Goal: Ask a question: Seek information or help from site administrators or community

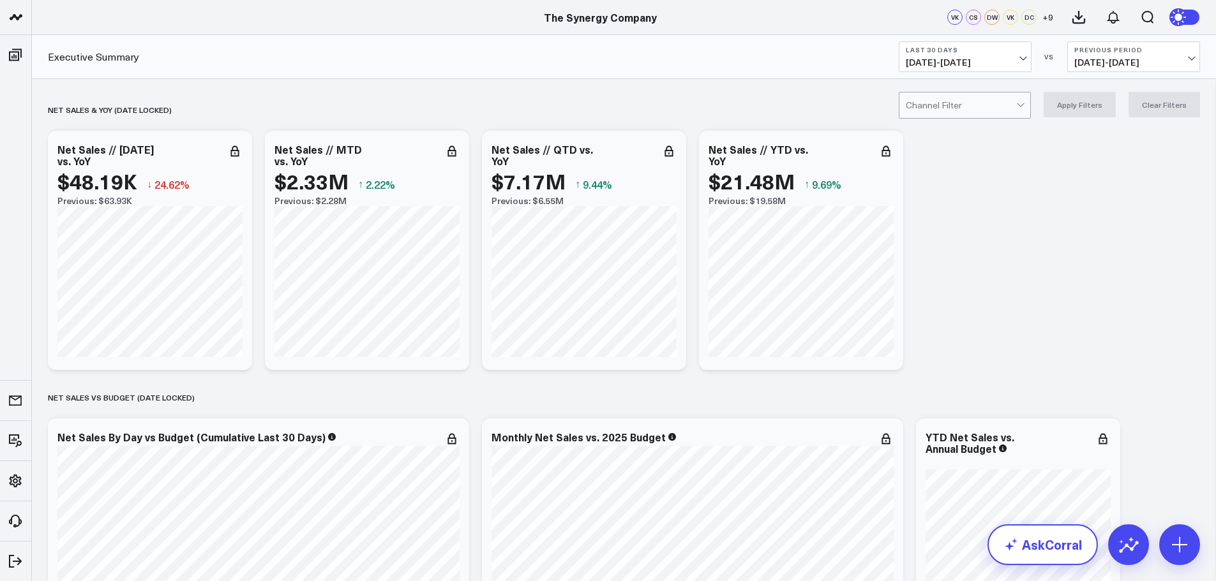
click at [1049, 548] on link "AskCorral" at bounding box center [1042, 545] width 110 height 41
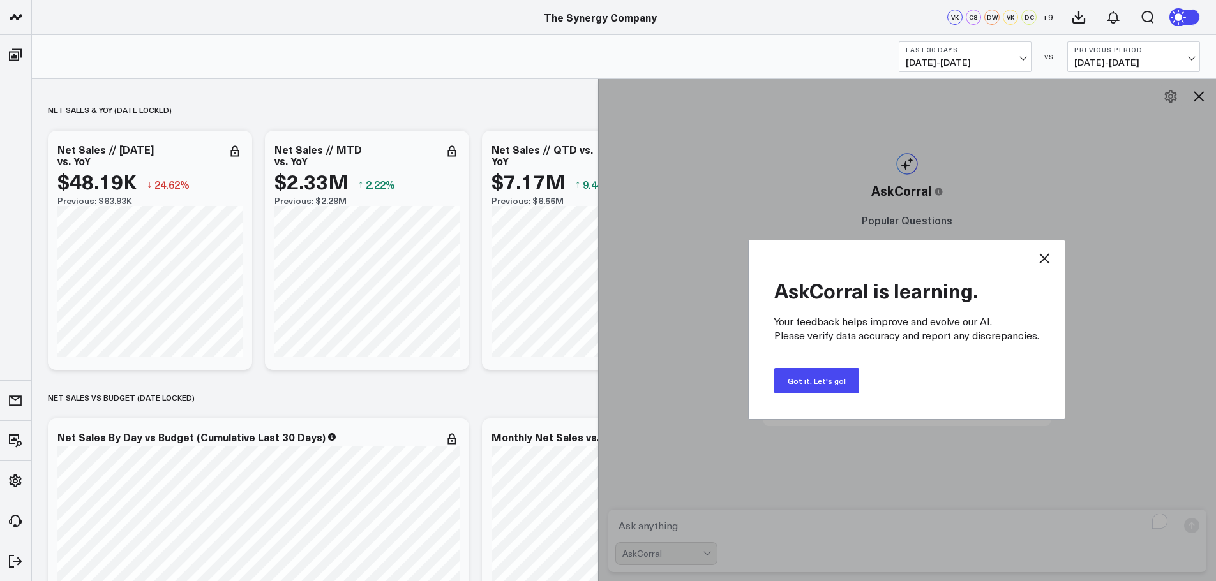
click at [821, 378] on button "Got it. Let's go!" at bounding box center [816, 381] width 85 height 26
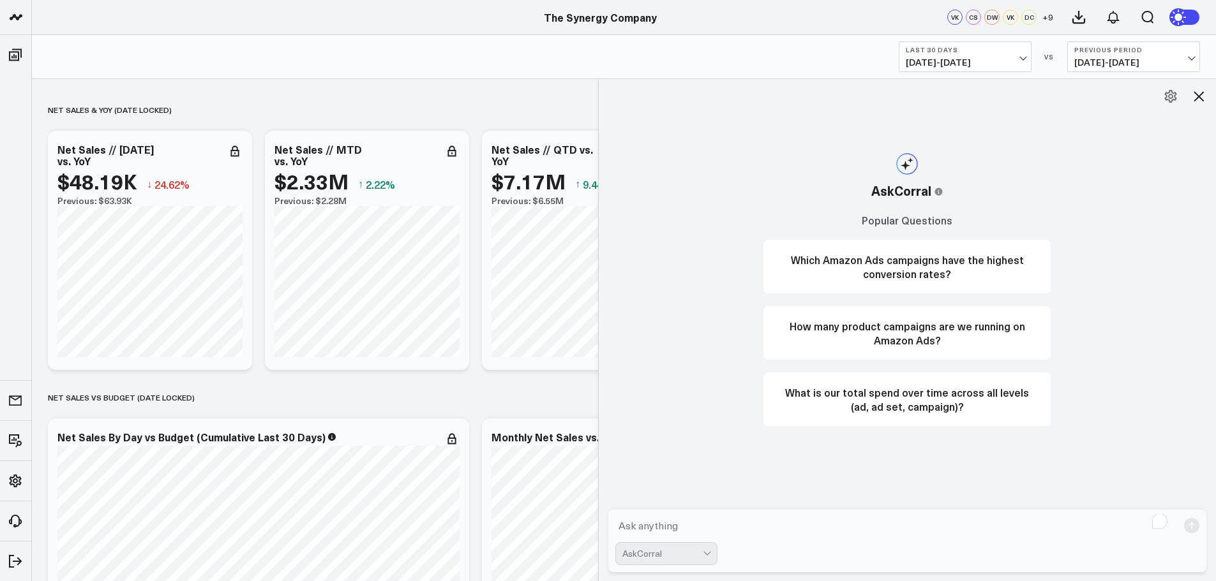
click at [692, 526] on textarea "To enrich screen reader interactions, please activate Accessibility in Grammarl…" at bounding box center [896, 525] width 563 height 23
paste textarea "[EMAIL_ADDRESS][DOMAIN_NAME]"
type textarea "Can you tell me the total shipping revenue from customer [EMAIL_ADDRESS][DOMAIN…"
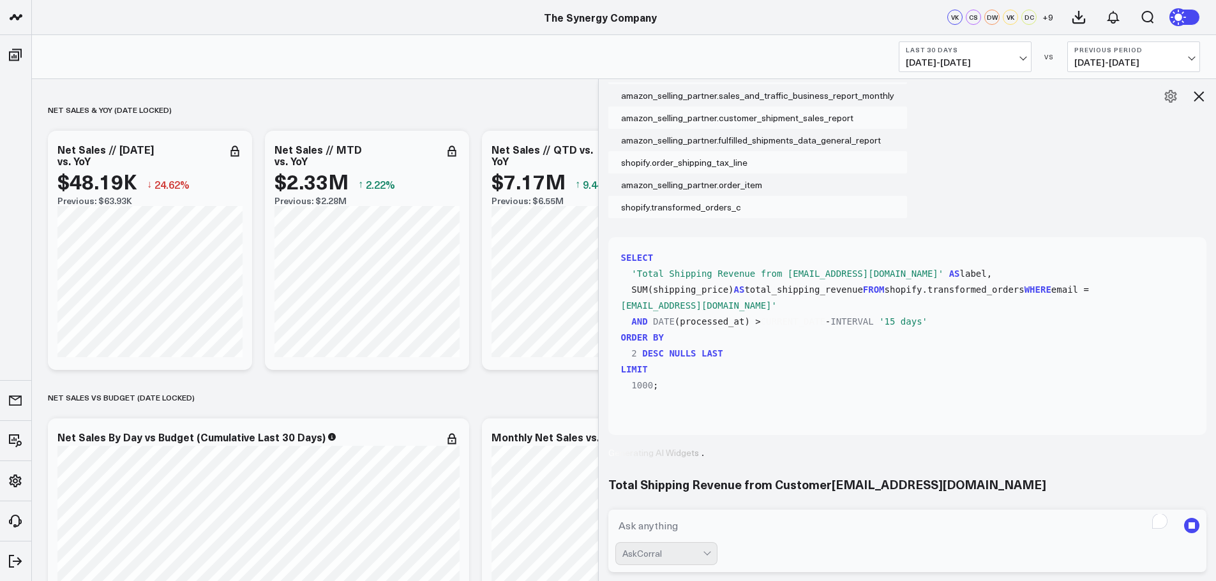
scroll to position [191, 0]
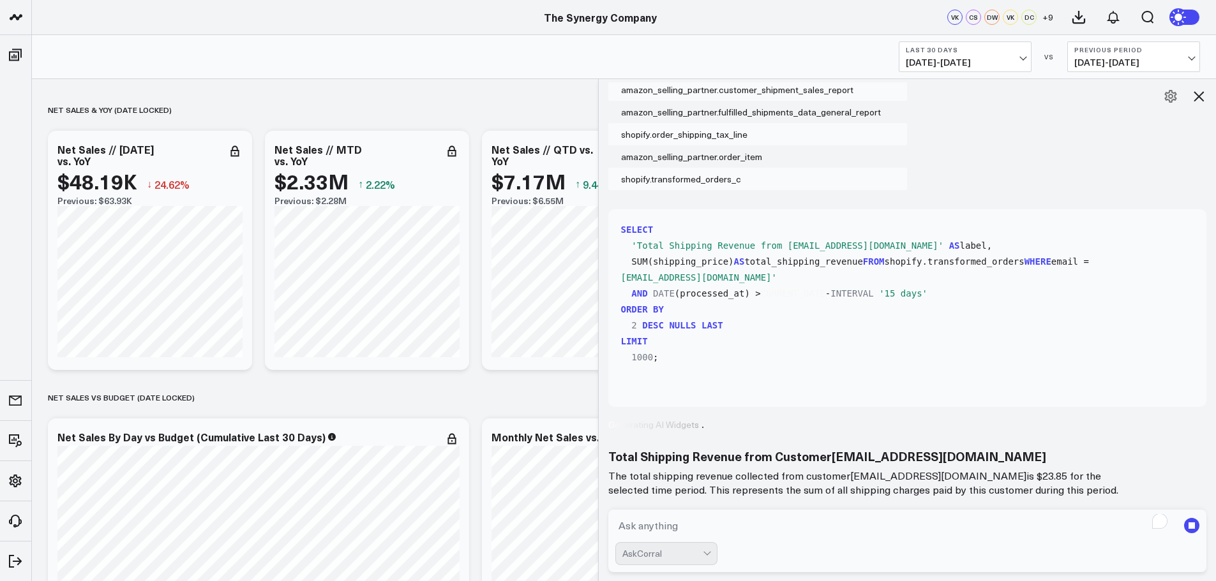
click at [1020, 53] on b "Last 30 Days" at bounding box center [965, 50] width 119 height 8
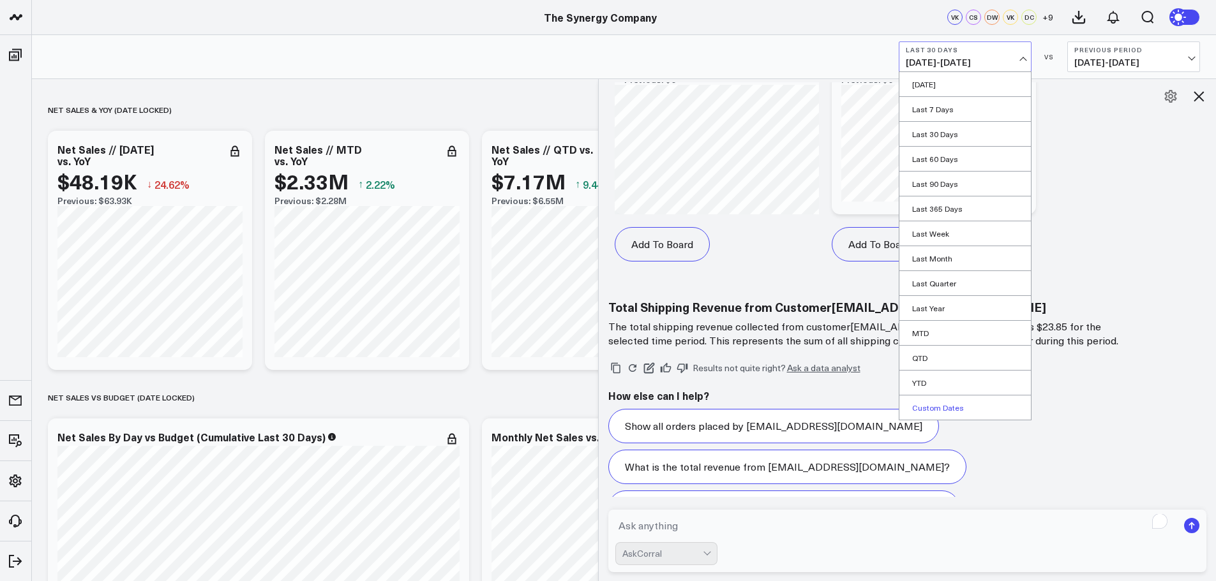
scroll to position [955, 0]
click at [927, 405] on link "Custom Dates" at bounding box center [964, 408] width 131 height 24
select select "8"
select select "2025"
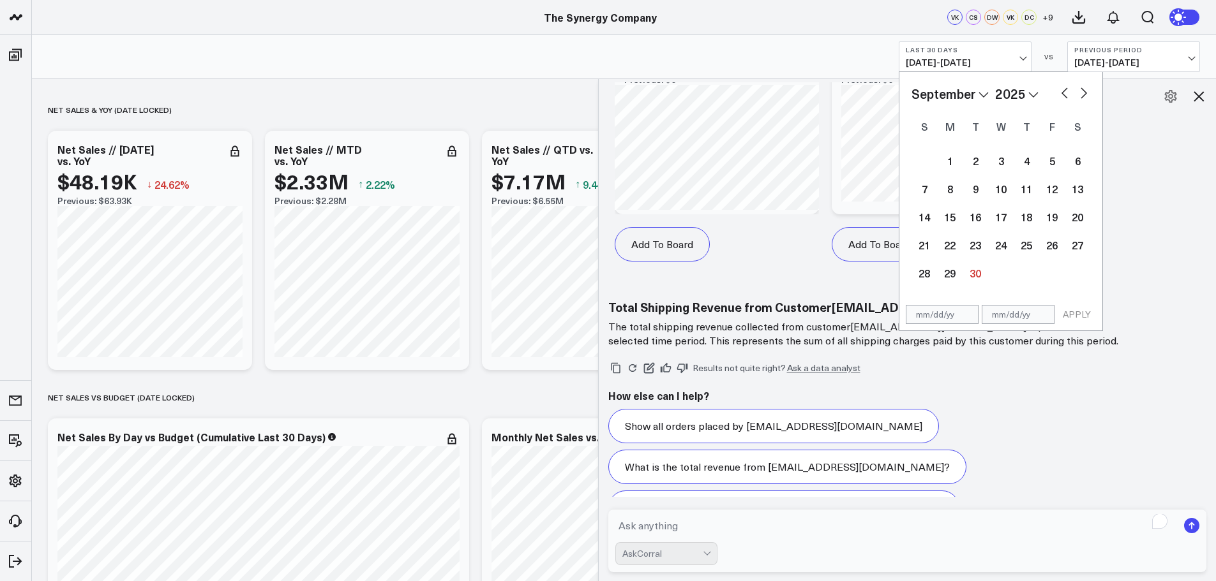
click at [1027, 96] on select "2026 2025 2024 2023 2022 2021 2020 2019 2018 2017 2016 2015 2014 2013 2012 2011…" at bounding box center [1016, 93] width 43 height 19
select select "8"
select select "2021"
click at [993, 164] on div "1" at bounding box center [1001, 161] width 26 height 26
type input "[DATE]"
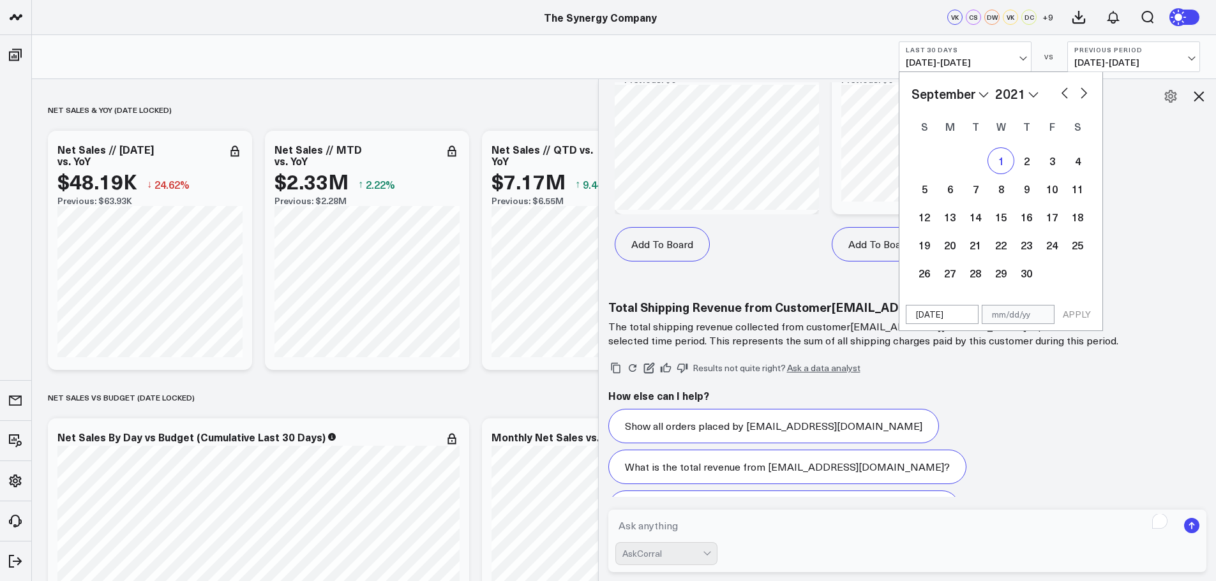
select select "8"
select select "2021"
click at [1008, 84] on div "January February March April May June July August September October November [D…" at bounding box center [1000, 185] width 203 height 227
click at [1010, 90] on select "2026 2025 2024 2023 2022 2021 2020 2019 2018 2017 2016 2015 2014 2013 2012 2011…" at bounding box center [1016, 93] width 43 height 19
select select "8"
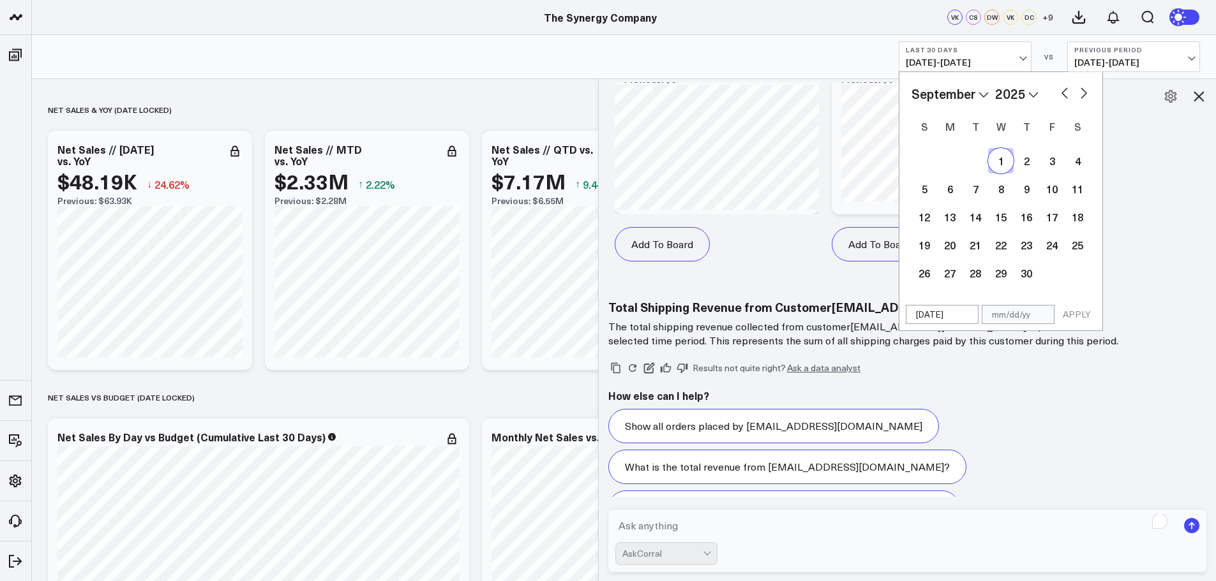
select select "2025"
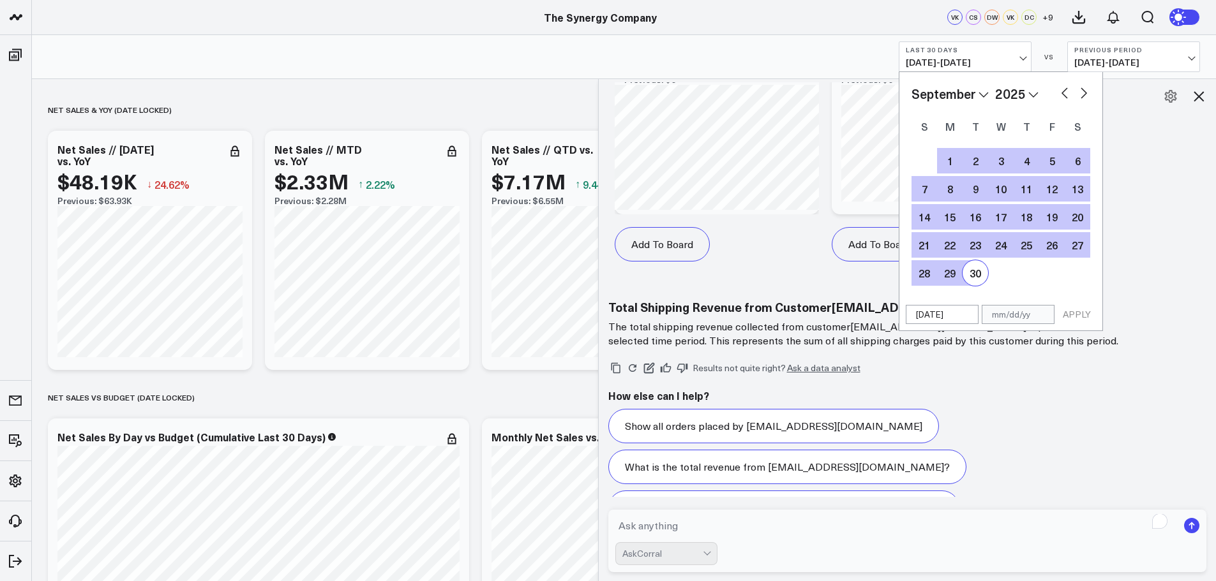
click at [974, 277] on div "30" at bounding box center [975, 273] width 26 height 26
type input "[DATE]"
select select "8"
select select "2025"
click at [1072, 310] on button "APPLY" at bounding box center [1076, 314] width 38 height 19
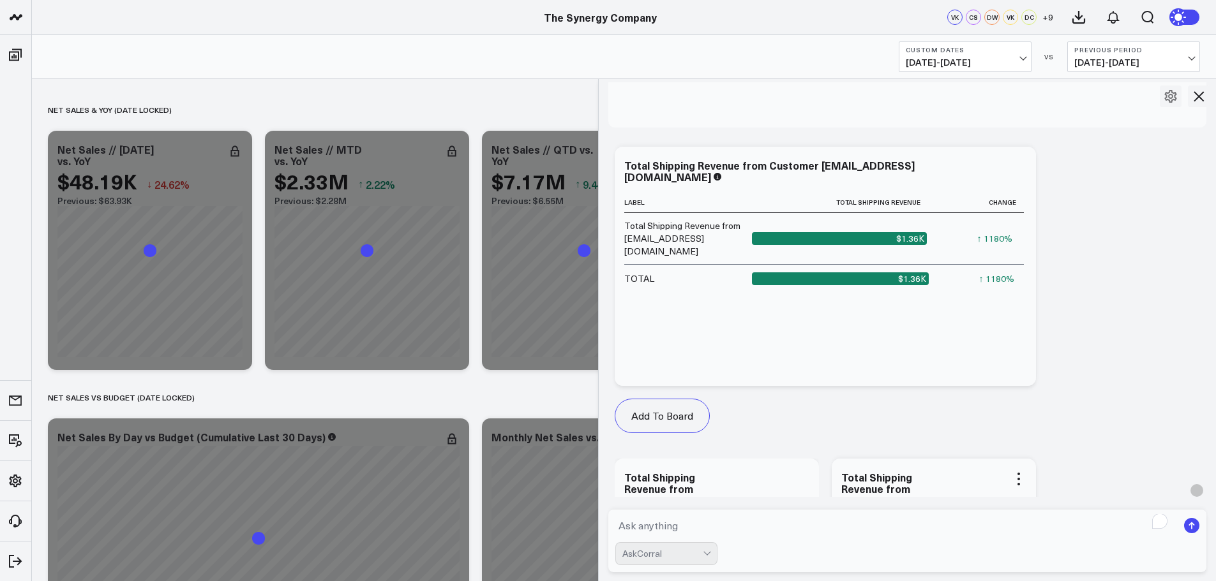
scroll to position [444, 0]
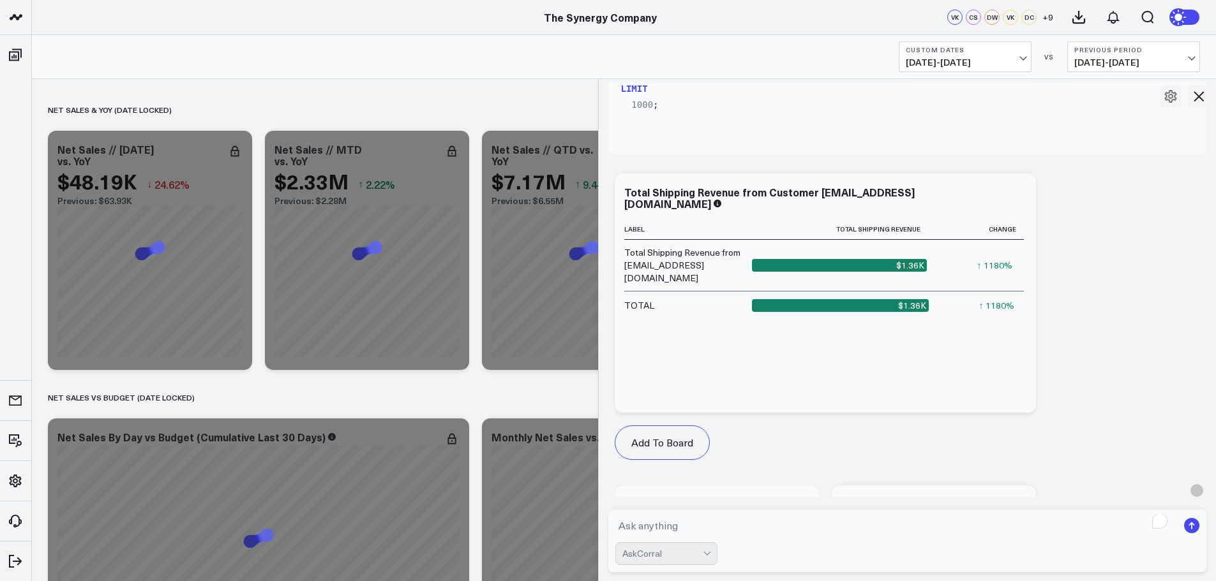
click at [959, 61] on span "[DATE] - [DATE]" at bounding box center [965, 62] width 119 height 10
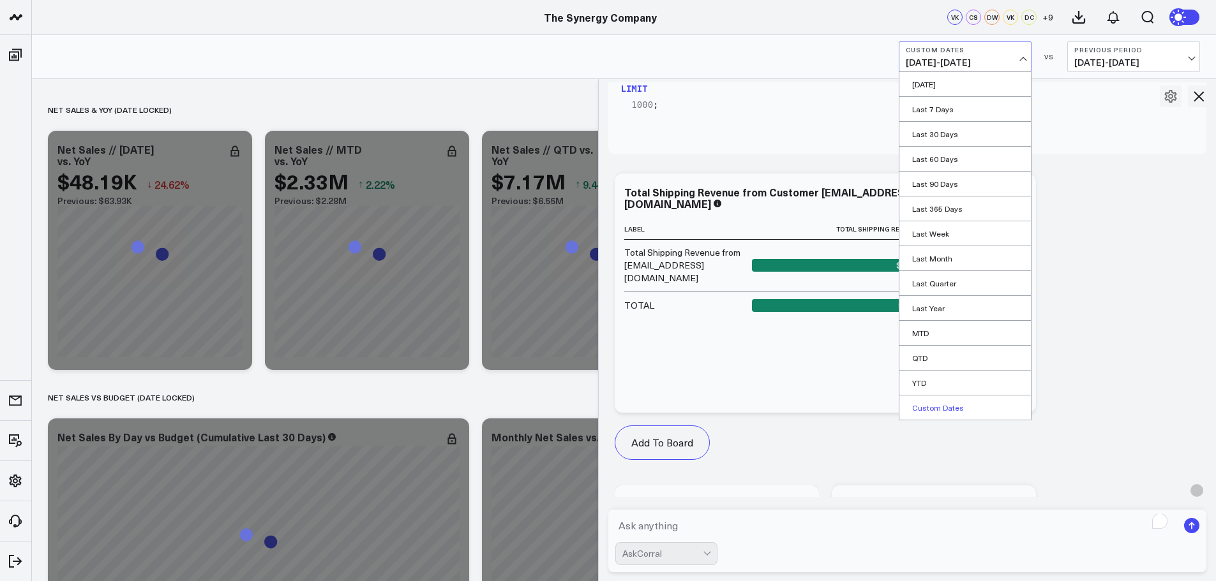
click at [935, 403] on link "Custom Dates" at bounding box center [964, 408] width 131 height 24
select select "8"
select select "2025"
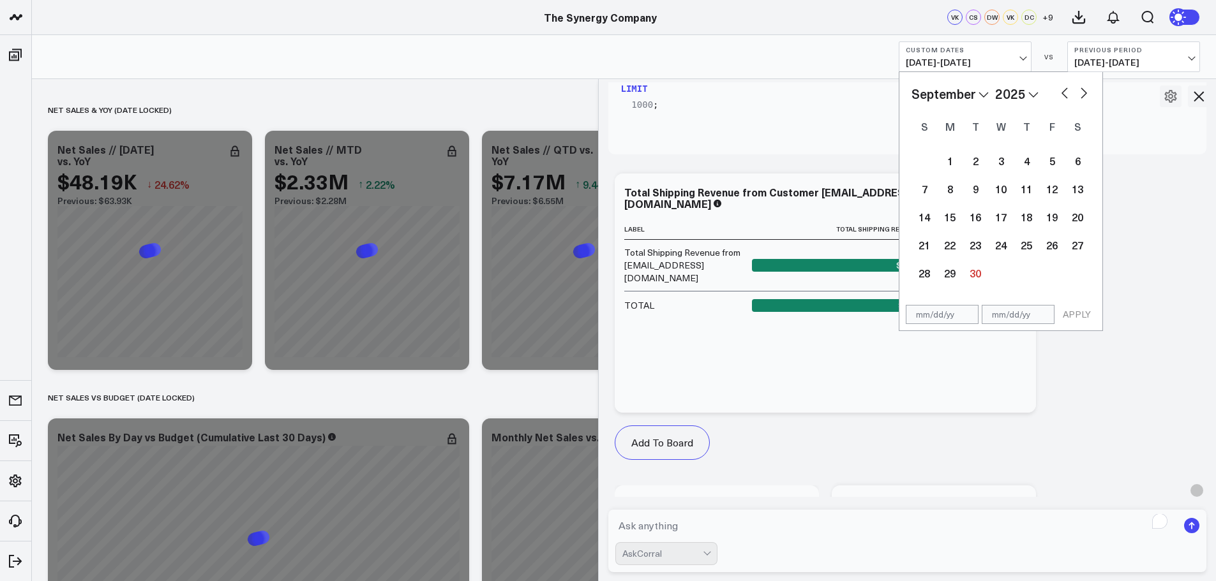
click at [1008, 90] on select "2026 2025 2024 2023 2022 2021 2020 2019 2018 2017 2016 2015 2014 2013 2012 2011…" at bounding box center [1016, 93] width 43 height 19
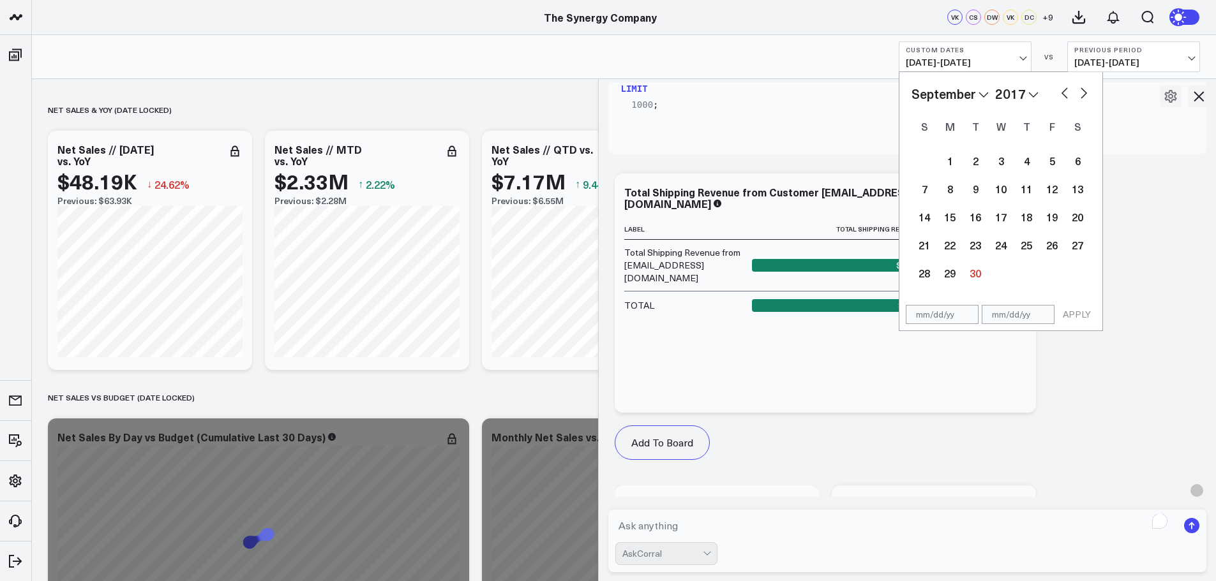
select select "8"
select select "2017"
click at [972, 91] on select "January February March April May June July August September October November De…" at bounding box center [949, 93] width 77 height 19
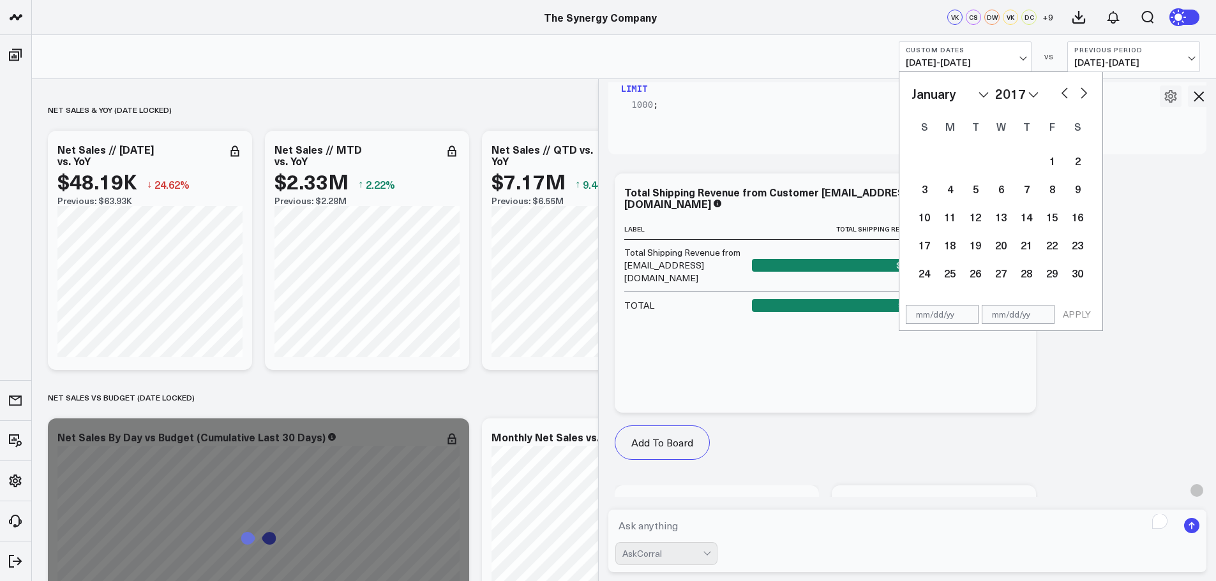
select select "2017"
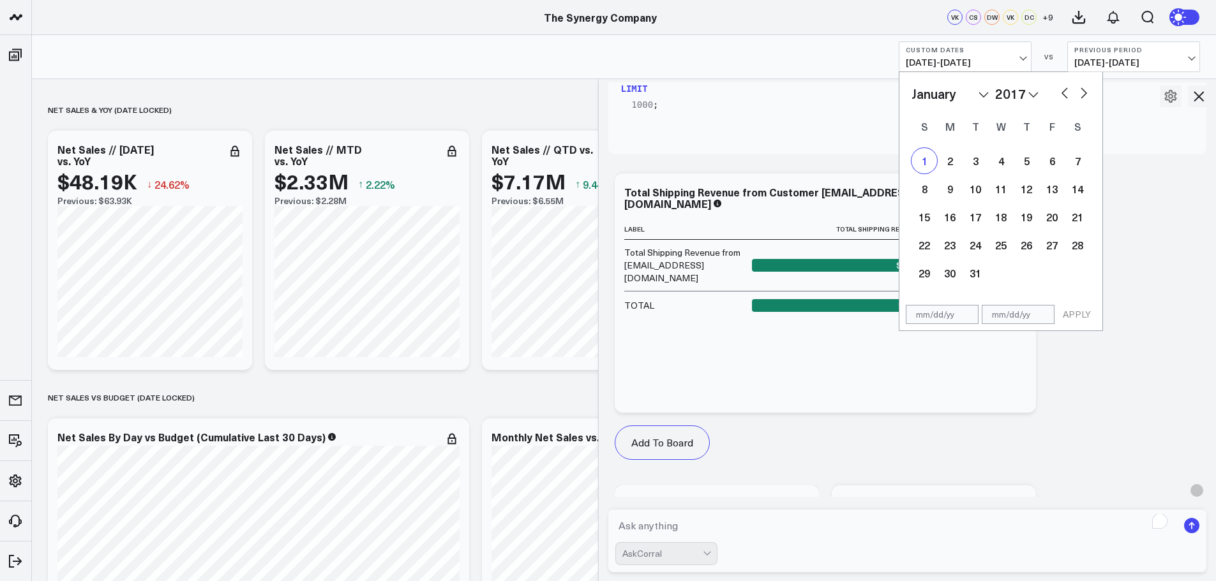
click at [925, 161] on div "1" at bounding box center [924, 161] width 26 height 26
type input "[DATE]"
select select "2017"
click at [1027, 93] on select "2026 2025 2024 2023 2022 2021 2020 2019 2018 2017 2016 2015 2014 2013 2012 2011…" at bounding box center [1016, 93] width 43 height 19
select select "2025"
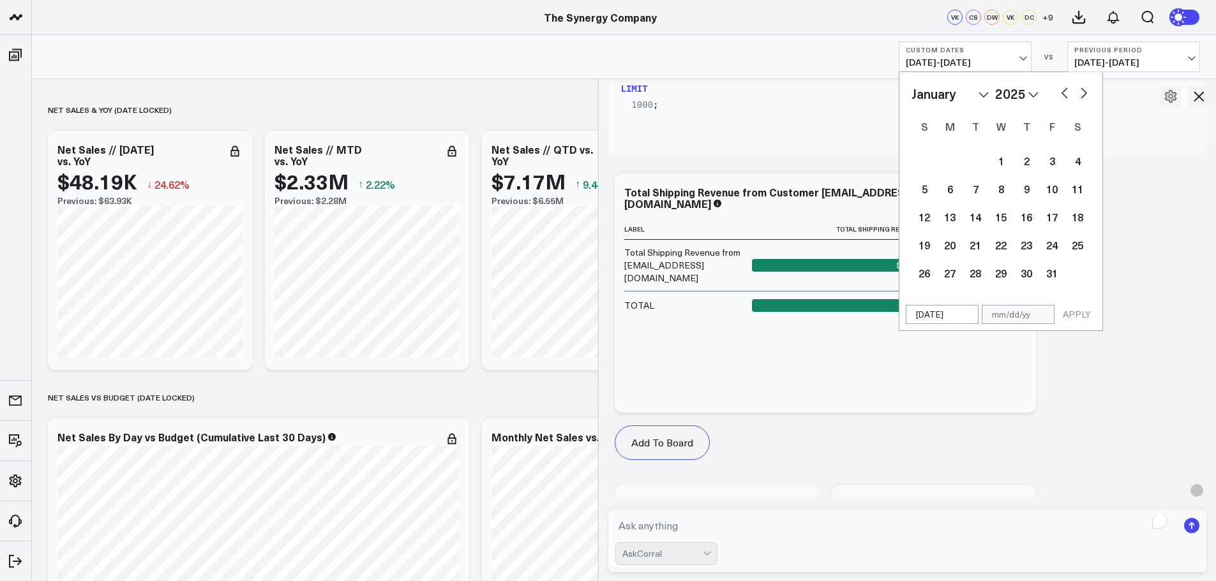
click at [960, 97] on select "January February March April May June July August September October November De…" at bounding box center [949, 93] width 77 height 19
select select "8"
select select "2025"
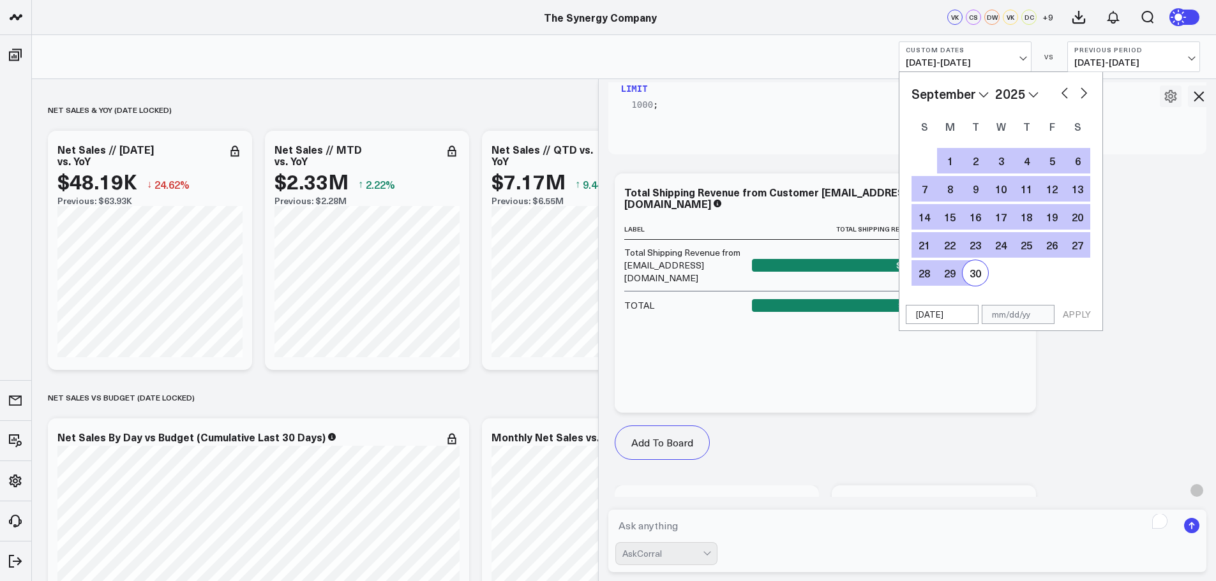
click at [970, 276] on div "30" at bounding box center [975, 273] width 26 height 26
type input "[DATE]"
select select "8"
select select "2025"
click at [1071, 311] on button "APPLY" at bounding box center [1076, 314] width 38 height 19
